Goal: Transaction & Acquisition: Book appointment/travel/reservation

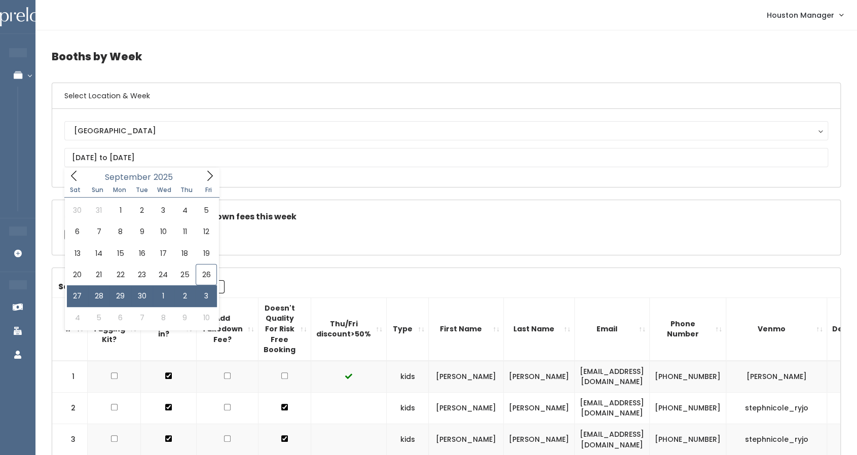
click at [122, 159] on input "September 27 to October 3" at bounding box center [446, 157] width 764 height 19
type input "September 27 to October 3"
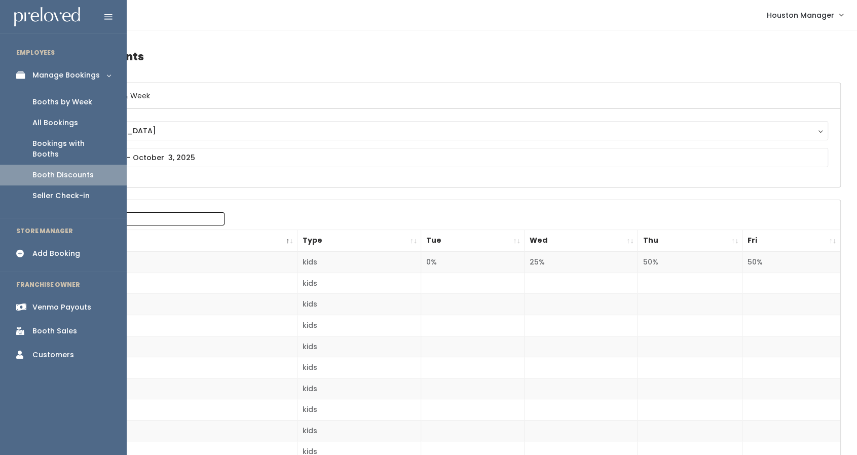
click at [48, 102] on div "Booths by Week" at bounding box center [62, 102] width 60 height 11
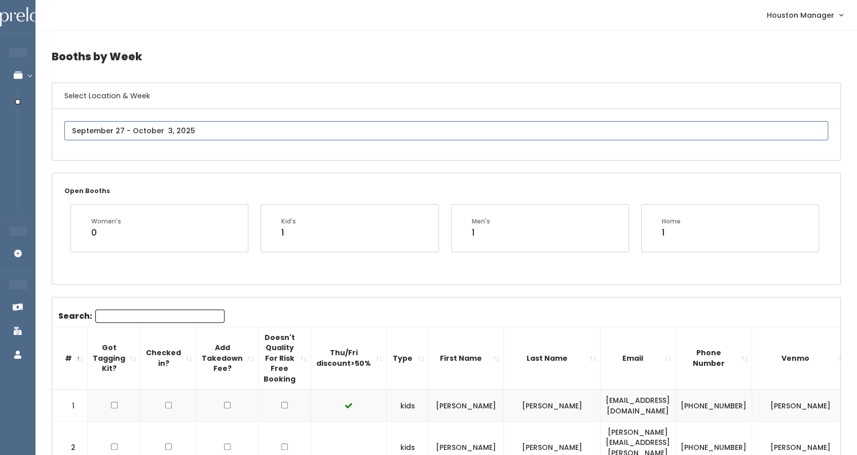
click at [151, 128] on input "text" at bounding box center [446, 130] width 764 height 19
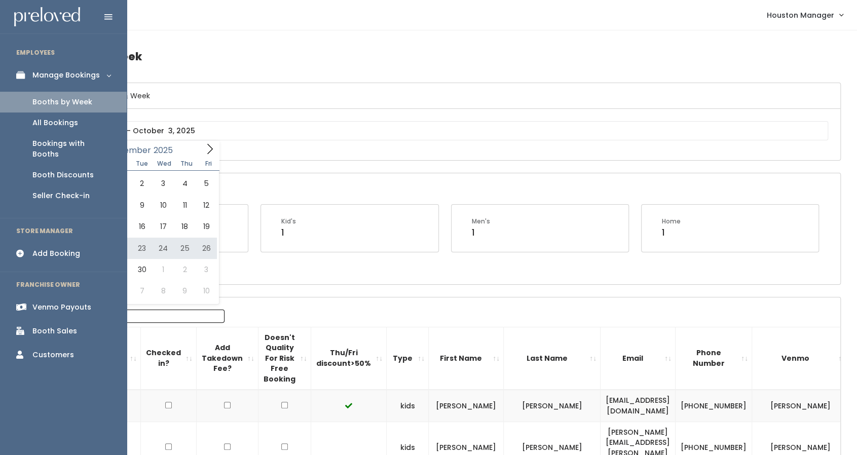
click at [60, 248] on div "Add Booking" at bounding box center [56, 253] width 48 height 11
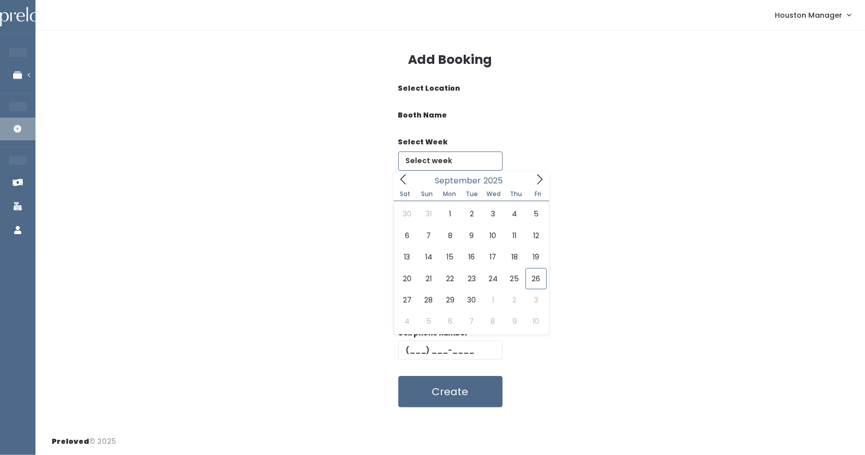
click at [452, 158] on input "text" at bounding box center [450, 160] width 104 height 19
type input "[DATE] to [DATE]"
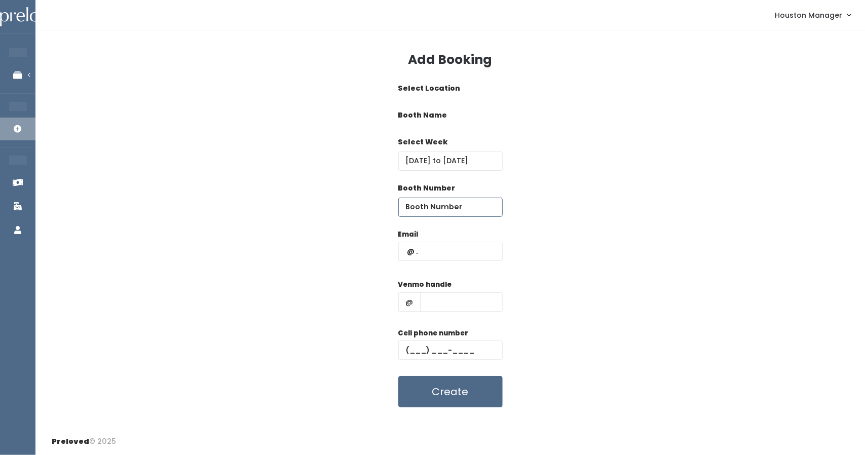
click at [446, 204] on input "number" at bounding box center [450, 207] width 104 height 19
type input "60"
click at [455, 247] on input "text" at bounding box center [450, 251] width 104 height 19
type input "[EMAIL_ADDRESS][PERSON_NAME][DOMAIN_NAME]"
click at [467, 300] on input "text" at bounding box center [462, 301] width 82 height 19
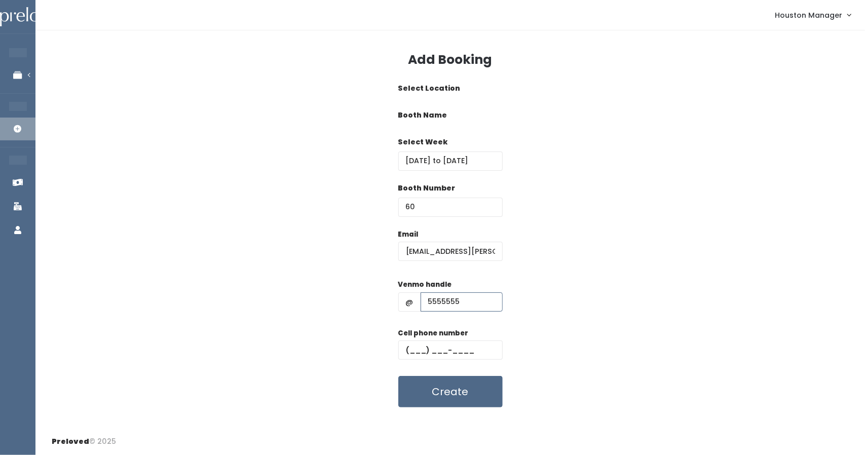
type input "5555555"
click at [420, 355] on input "text" at bounding box center [450, 349] width 104 height 19
type input "[PHONE_NUMBER]"
click at [473, 249] on input "[EMAIL_ADDRESS][PERSON_NAME][DOMAIN_NAME]" at bounding box center [450, 251] width 104 height 19
click at [512, 120] on div "Booth Name women's kid's home men's" at bounding box center [450, 123] width 797 height 27
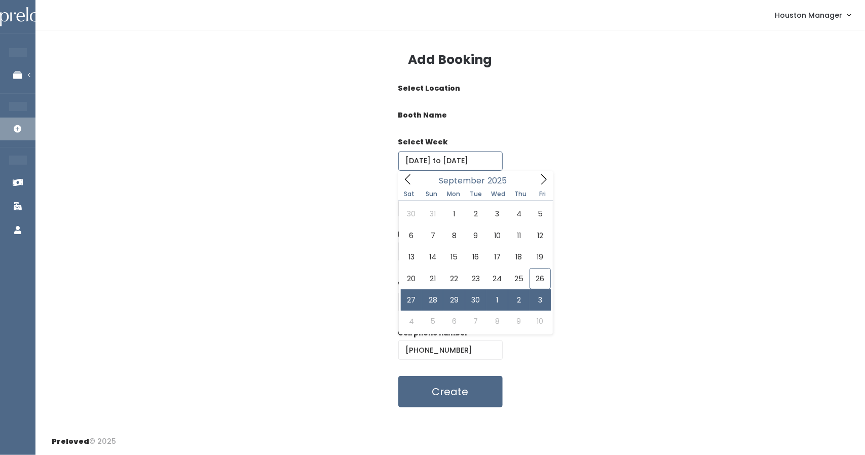
click at [424, 166] on input "[DATE] to [DATE]" at bounding box center [450, 160] width 104 height 19
type input "[DATE] to [DATE]"
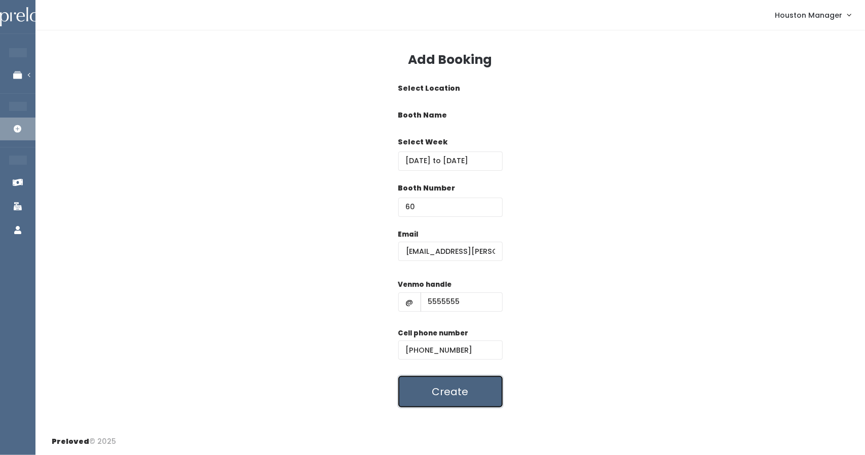
click at [440, 395] on button "Create" at bounding box center [450, 391] width 104 height 31
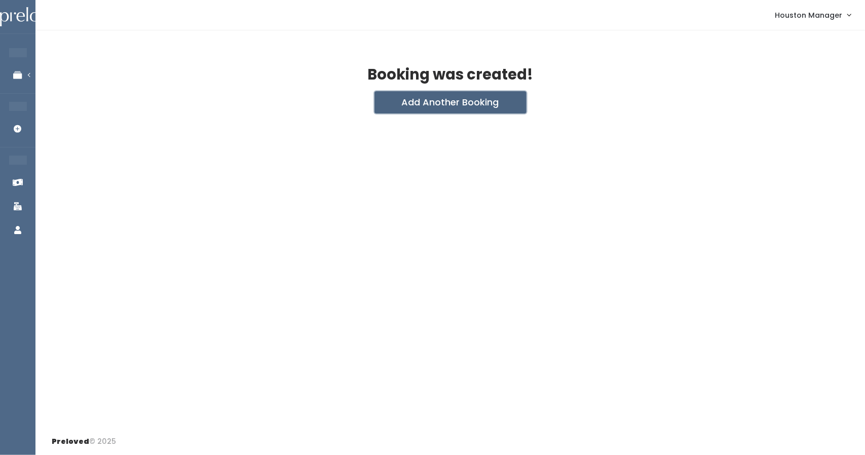
click at [430, 94] on button "Add Another Booking" at bounding box center [450, 102] width 152 height 22
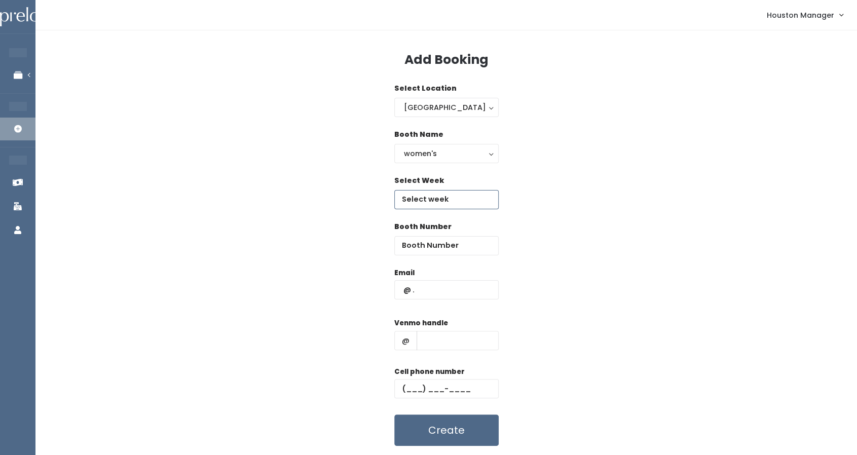
click at [443, 198] on input "text" at bounding box center [446, 199] width 104 height 19
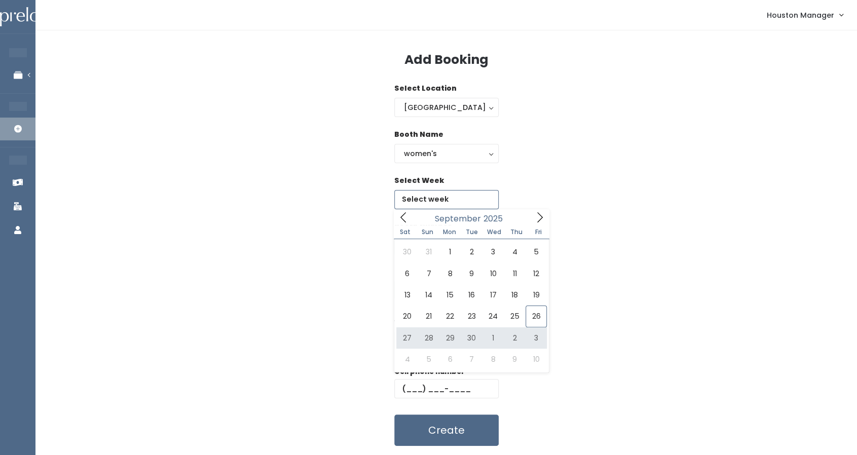
type input "September 27 to October 3"
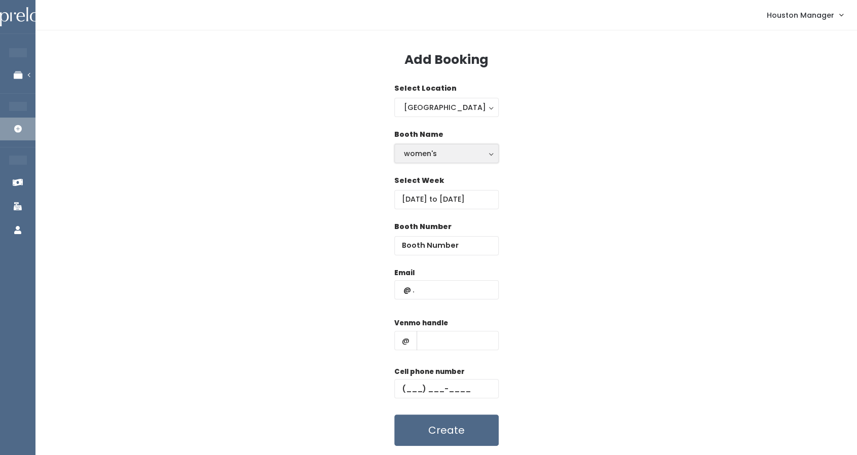
click at [442, 149] on div "women's" at bounding box center [446, 153] width 85 height 11
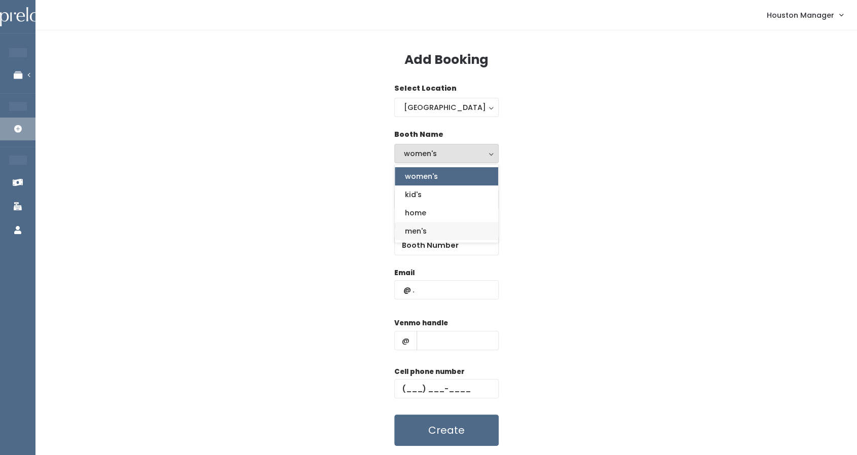
click at [429, 233] on link "men's" at bounding box center [446, 231] width 103 height 18
select select "mens"
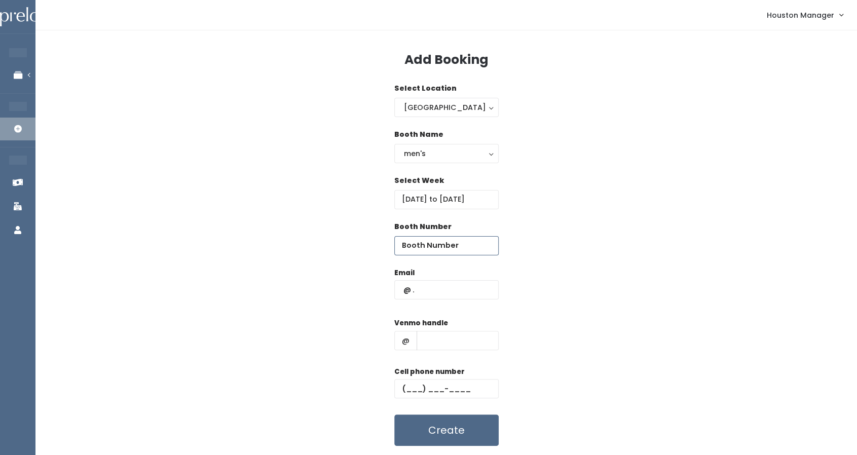
click at [439, 244] on input "number" at bounding box center [446, 245] width 104 height 19
type input "60"
type input "[EMAIL_ADDRESS][PERSON_NAME][DOMAIN_NAME]"
click at [475, 344] on input "text" at bounding box center [457, 340] width 82 height 19
type input "555"
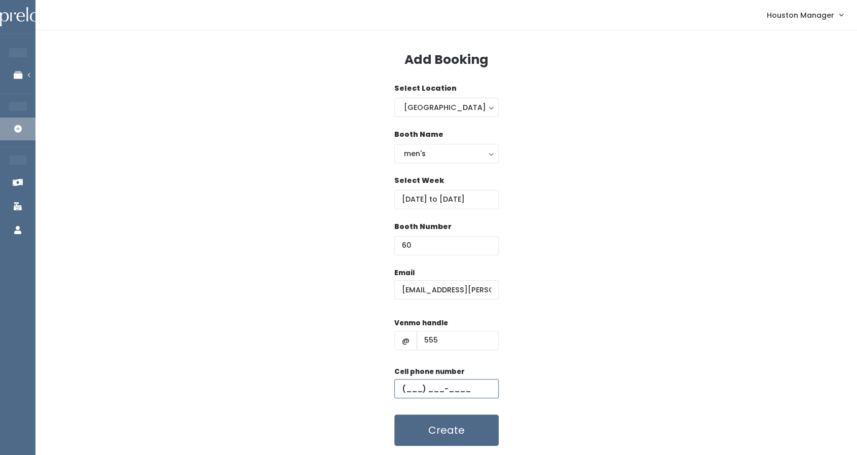
click at [415, 389] on input "text" at bounding box center [446, 388] width 104 height 19
type input "[PHONE_NUMBER]"
click at [449, 434] on button "Create" at bounding box center [446, 429] width 104 height 31
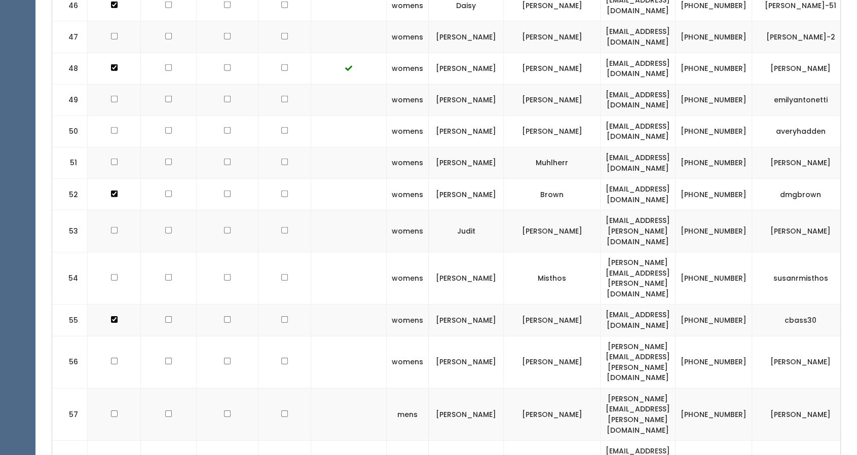
scroll to position [1948, 0]
click at [459, 441] on td "Grant" at bounding box center [466, 462] width 75 height 42
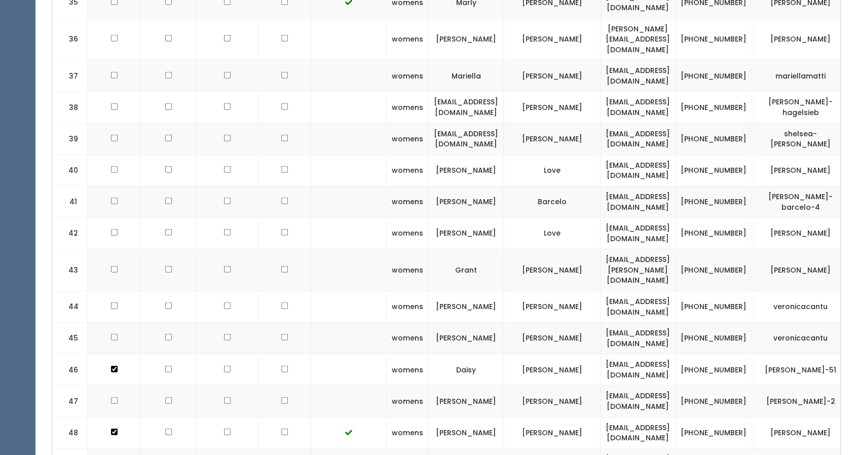
scroll to position [1583, 0]
click at [561, 418] on td "Defalco" at bounding box center [552, 433] width 97 height 31
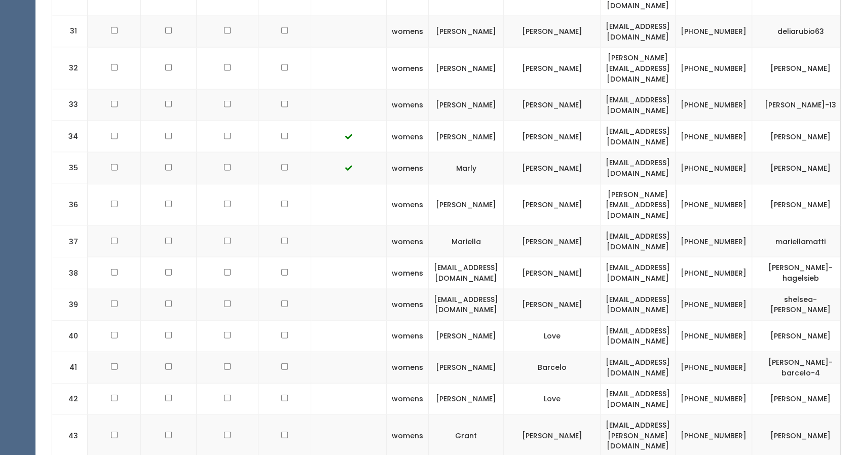
scroll to position [1349, 0]
